Goal: Task Accomplishment & Management: Use online tool/utility

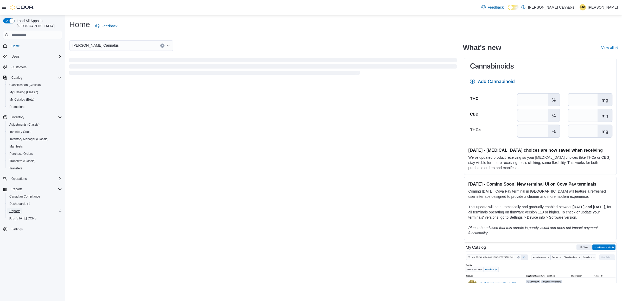
click at [10, 209] on span "Reports" at bounding box center [14, 211] width 11 height 4
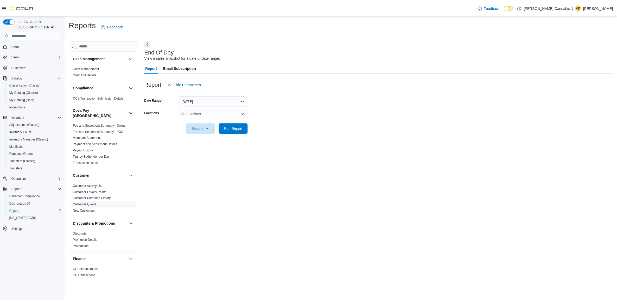
scroll to position [130, 0]
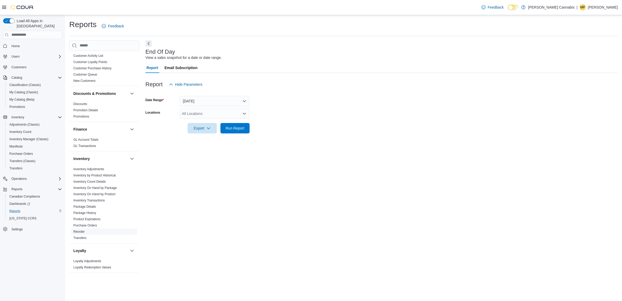
click at [79, 230] on link "Reorder" at bounding box center [78, 232] width 11 height 4
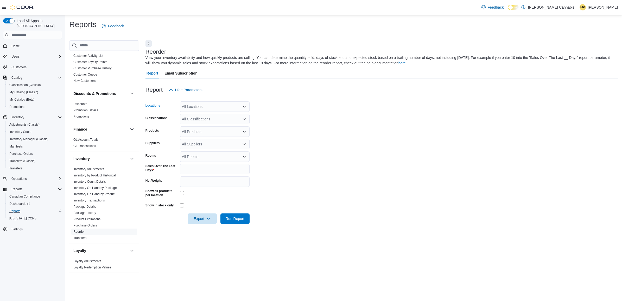
click at [202, 107] on div "All Locations" at bounding box center [215, 106] width 70 height 10
click at [200, 124] on span "12275 Woodbine Ave" at bounding box center [209, 122] width 36 height 5
click at [287, 126] on form "Locations 12275 Woodbine Ave Classifications All Classifications Products All P…" at bounding box center [381, 159] width 472 height 129
click at [199, 159] on div "All Rooms" at bounding box center [215, 156] width 70 height 10
click at [200, 143] on div "All Suppliers" at bounding box center [215, 144] width 70 height 10
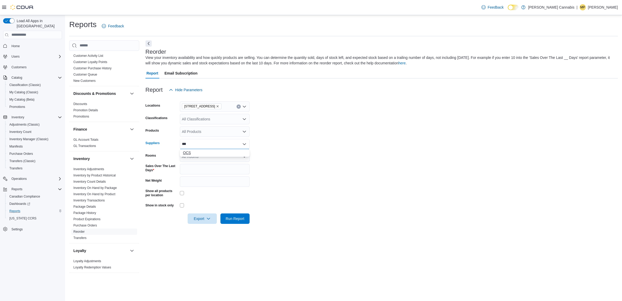
type input "***"
click at [188, 153] on span "OCS" at bounding box center [215, 152] width 64 height 5
click at [340, 165] on form "Locations 12275 Woodbine Ave Classifications All Classifications Products All P…" at bounding box center [381, 159] width 472 height 129
click at [245, 220] on span "Run Report" at bounding box center [235, 218] width 23 height 10
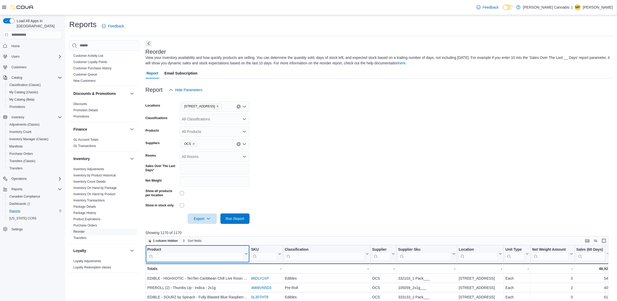
click at [193, 258] on input "search" at bounding box center [195, 256] width 96 height 8
type input "*********"
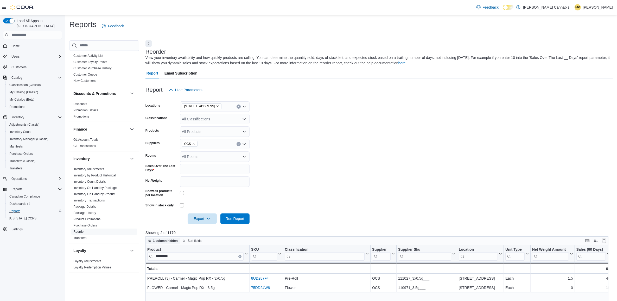
click at [155, 239] on span "1 column hidden" at bounding box center [165, 240] width 25 height 4
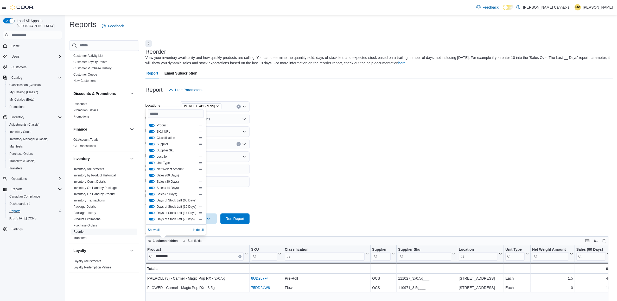
click at [150, 162] on button "Unit Type" at bounding box center [152, 162] width 6 height 3
click at [151, 156] on button "Location" at bounding box center [152, 156] width 6 height 3
click at [201, 229] on span "Hide all" at bounding box center [198, 229] width 10 height 4
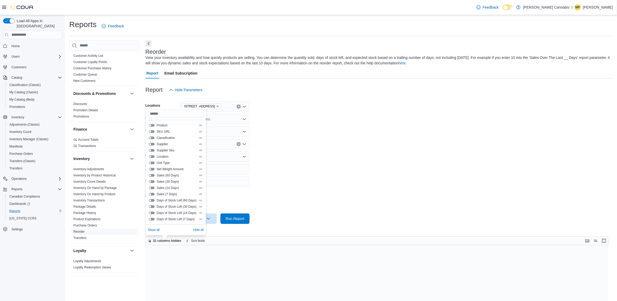
click at [150, 125] on button "Product" at bounding box center [152, 125] width 6 height 3
click at [150, 132] on button "SKU URL" at bounding box center [152, 131] width 6 height 3
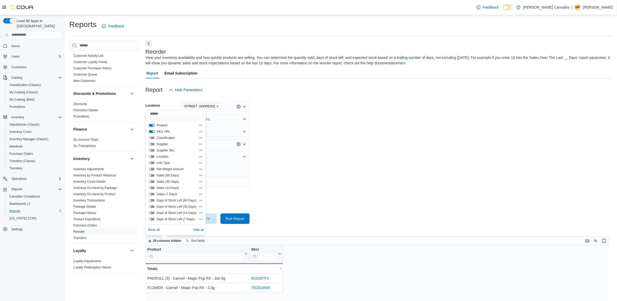
click at [150, 132] on button "SKU URL" at bounding box center [152, 131] width 6 height 3
click at [151, 137] on button "Classification" at bounding box center [152, 137] width 6 height 3
click at [150, 144] on button "Supplier" at bounding box center [152, 144] width 6 height 3
click at [150, 149] on button "Supplier Sku" at bounding box center [152, 150] width 6 height 3
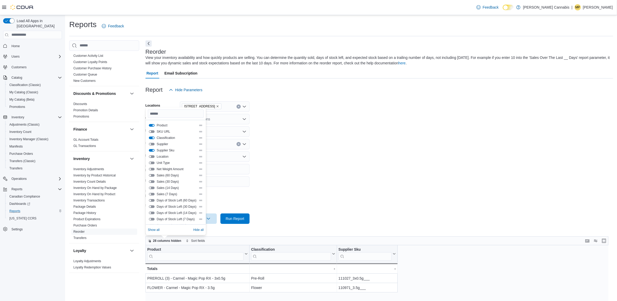
click at [150, 137] on button "Classification" at bounding box center [152, 137] width 6 height 3
click at [150, 194] on button "Sales (7 Days)" at bounding box center [152, 194] width 6 height 3
click at [150, 186] on button "Sales (14 Days)" at bounding box center [152, 187] width 6 height 3
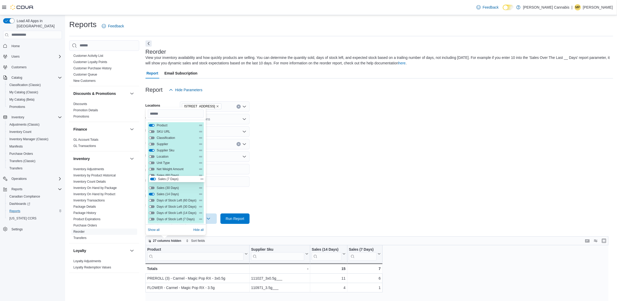
drag, startPoint x: 201, startPoint y: 195, endPoint x: 202, endPoint y: 179, distance: 16.4
click at [202, 179] on div "Product SKU URL Classification Supplier Supplier Sku Location Unit Type Net Wei…" at bounding box center [176, 219] width 56 height 194
drag, startPoint x: 201, startPoint y: 196, endPoint x: 200, endPoint y: 185, distance: 10.4
click at [200, 185] on div "Product SKU URL Classification Supplier Supplier Sku Location Unit Type Net Wei…" at bounding box center [176, 219] width 56 height 194
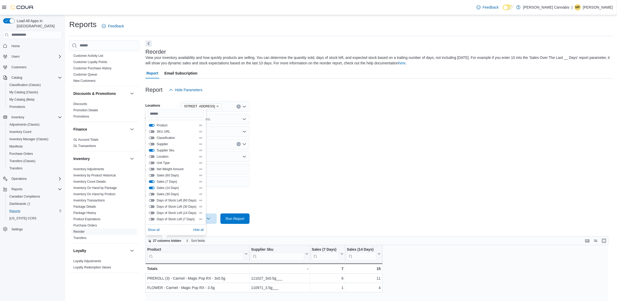
click at [150, 193] on button "Sales (30 Days)" at bounding box center [152, 194] width 6 height 3
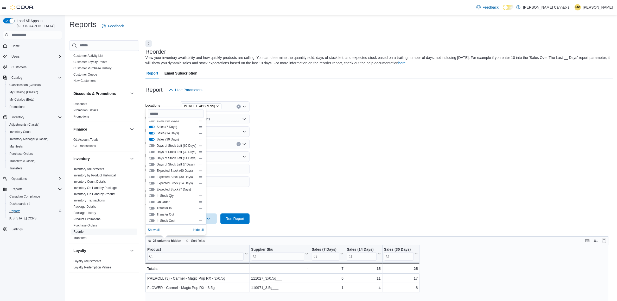
scroll to position [65, 0]
click at [150, 184] on button "In Stock Qty" at bounding box center [152, 185] width 6 height 3
click at [150, 206] on button "Last Received Date" at bounding box center [152, 207] width 6 height 3
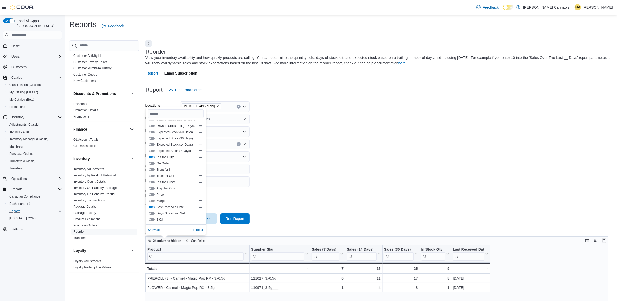
click at [413, 193] on form "Locations 12275 Woodbine Ave Classifications All Classifications Products All P…" at bounding box center [379, 159] width 468 height 129
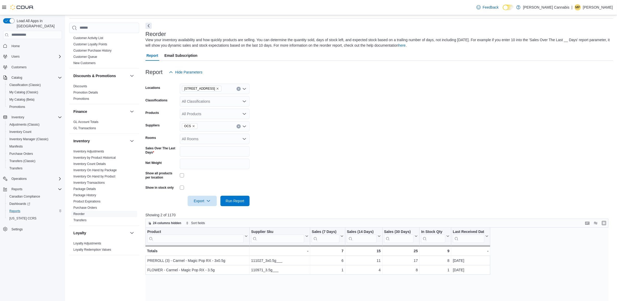
scroll to position [33, 0]
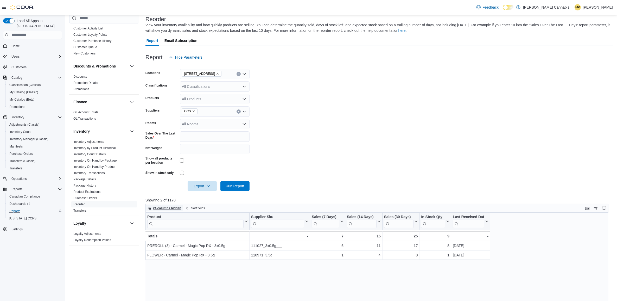
click at [170, 207] on span "24 columns hidden" at bounding box center [167, 208] width 28 height 4
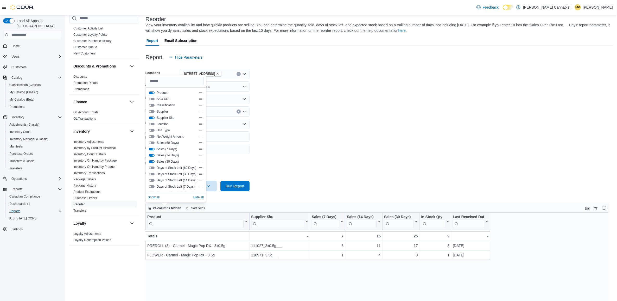
click at [151, 143] on button "Sales (60 Days)" at bounding box center [152, 142] width 6 height 3
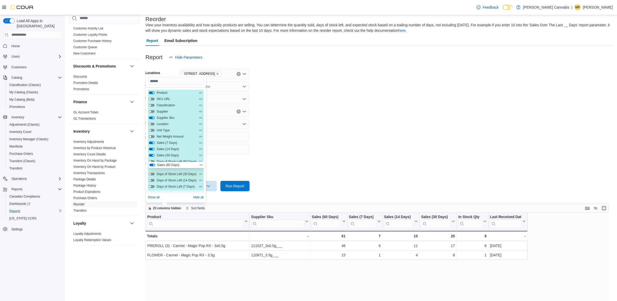
scroll to position [1, 0]
drag, startPoint x: 200, startPoint y: 141, endPoint x: 200, endPoint y: 160, distance: 18.8
click at [200, 160] on div "Product SKU URL Classification Supplier Supplier Sku Location Unit Type Net Wei…" at bounding box center [176, 185] width 56 height 194
drag, startPoint x: 200, startPoint y: 157, endPoint x: 200, endPoint y: 97, distance: 60.1
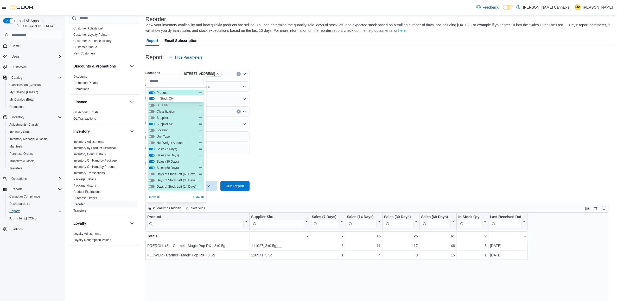
click at [200, 97] on div "Product SKU URL Classification Supplier Supplier Sku Location Unit Type Net Wei…" at bounding box center [176, 187] width 56 height 194
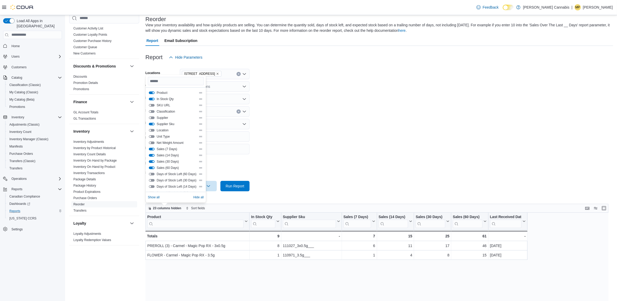
drag, startPoint x: 342, startPoint y: 214, endPoint x: 319, endPoint y: 208, distance: 23.1
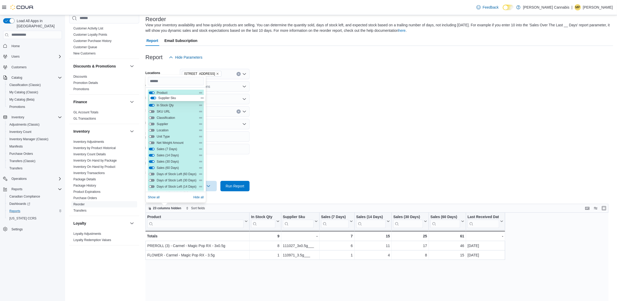
drag, startPoint x: 202, startPoint y: 124, endPoint x: 203, endPoint y: 97, distance: 27.9
click at [203, 97] on div "Product In Stock Qty SKU URL Classification Supplier Supplier Sku Location Unit…" at bounding box center [176, 187] width 56 height 194
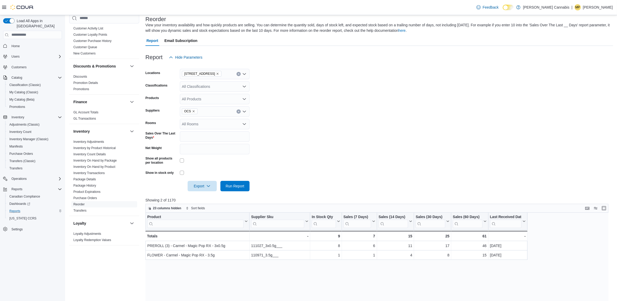
click at [366, 116] on form "Locations 12275 Woodbine Ave Classifications All Classifications Products All P…" at bounding box center [379, 126] width 468 height 129
drag, startPoint x: 309, startPoint y: 214, endPoint x: 291, endPoint y: 217, distance: 18.4
click at [291, 217] on div at bounding box center [293, 220] width 4 height 17
